Goal: Check status: Check status

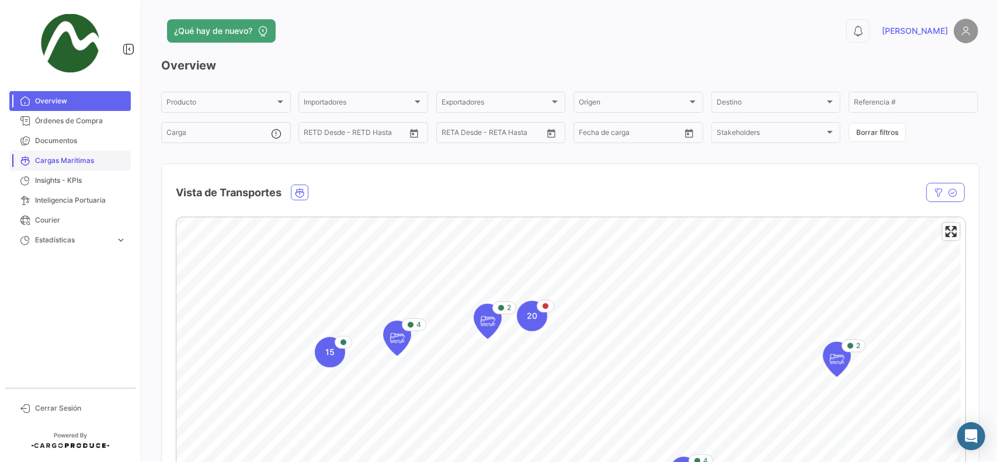
click at [71, 161] on span "Cargas Marítimas" at bounding box center [80, 160] width 91 height 11
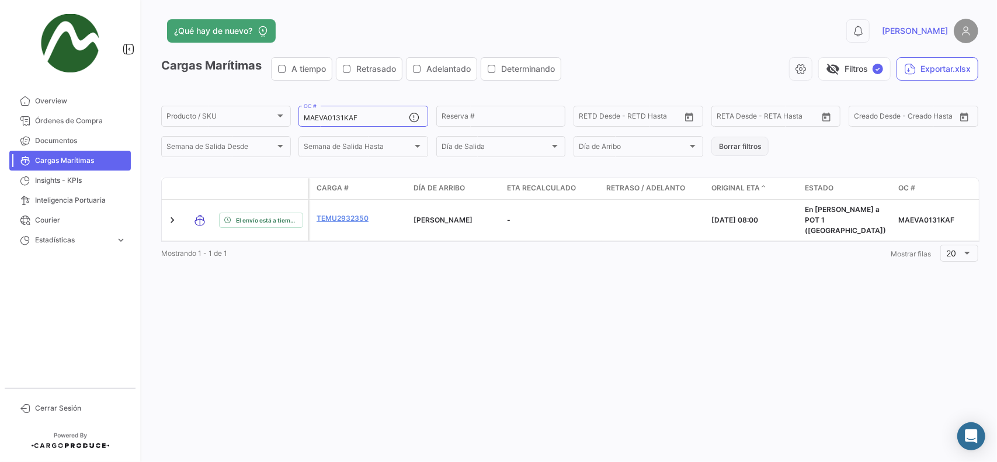
click at [733, 150] on button "Borrar filtros" at bounding box center [739, 146] width 57 height 19
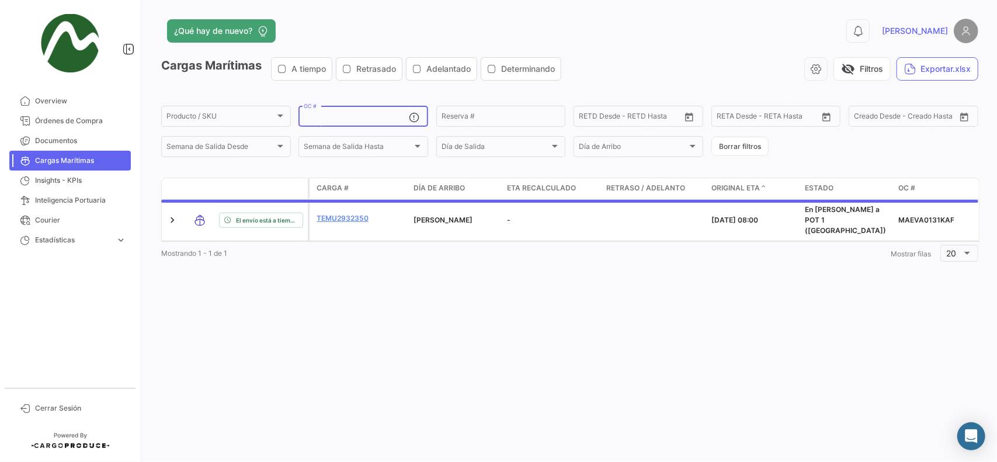
click at [318, 121] on input "OC #" at bounding box center [356, 118] width 105 height 8
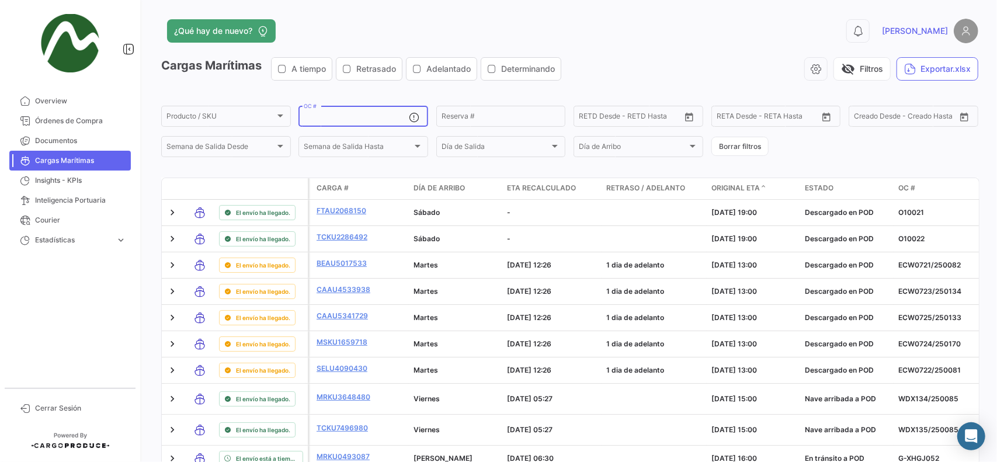
paste input "G-XHGJ052"
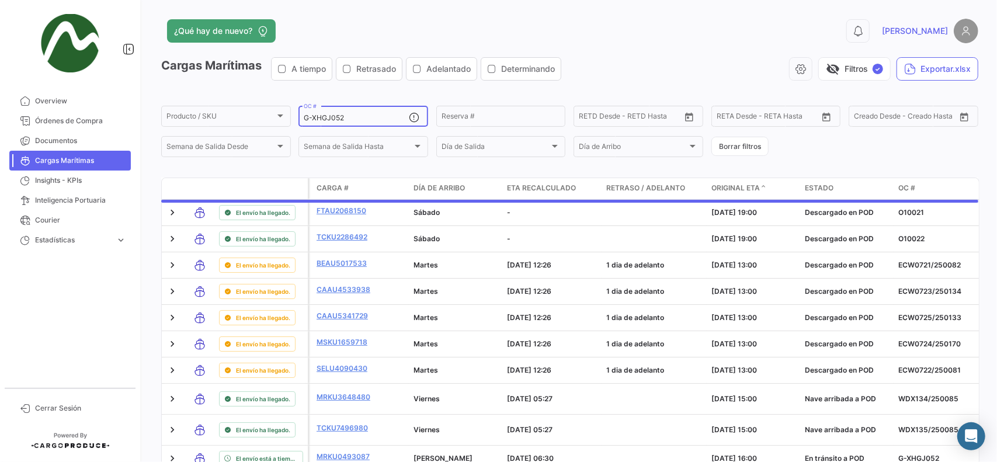
type input "G-XHGJ052"
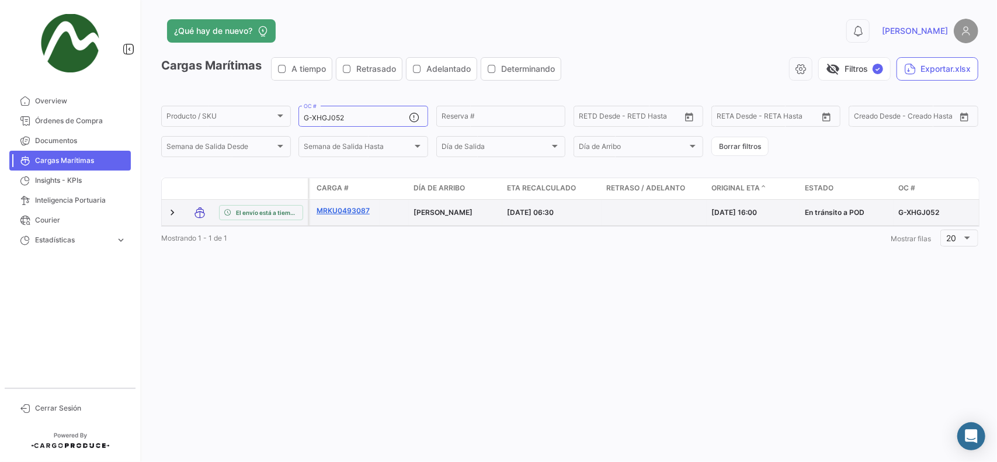
click at [338, 212] on link "MRKU0493087" at bounding box center [346, 211] width 58 height 11
